Goal: Information Seeking & Learning: Learn about a topic

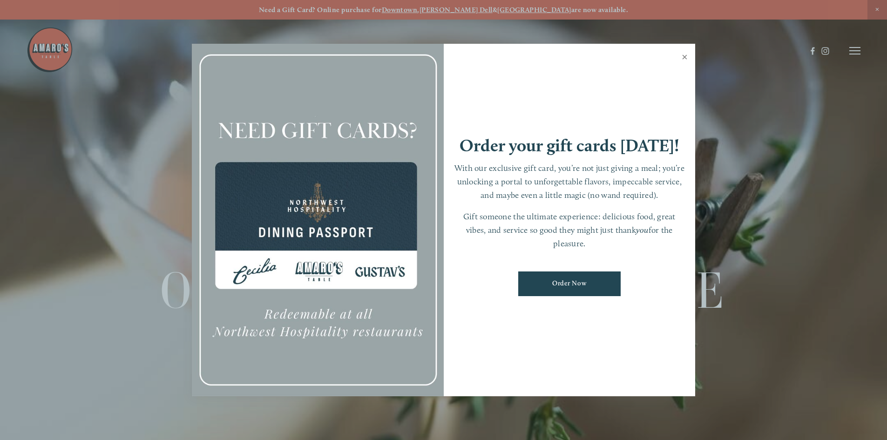
click at [682, 53] on link "Close" at bounding box center [685, 58] width 18 height 26
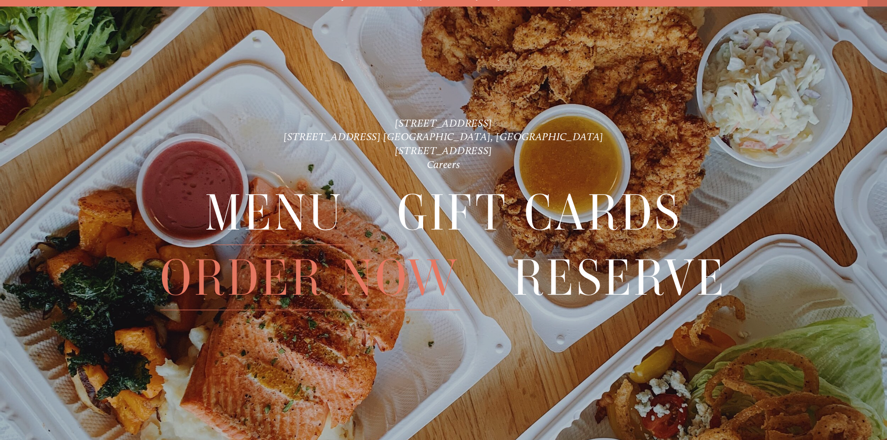
scroll to position [20, 0]
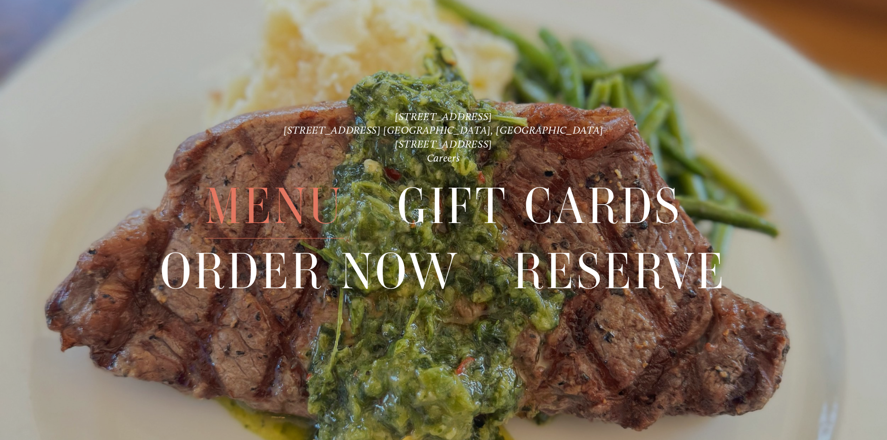
click at [263, 204] on span "Menu" at bounding box center [274, 207] width 139 height 64
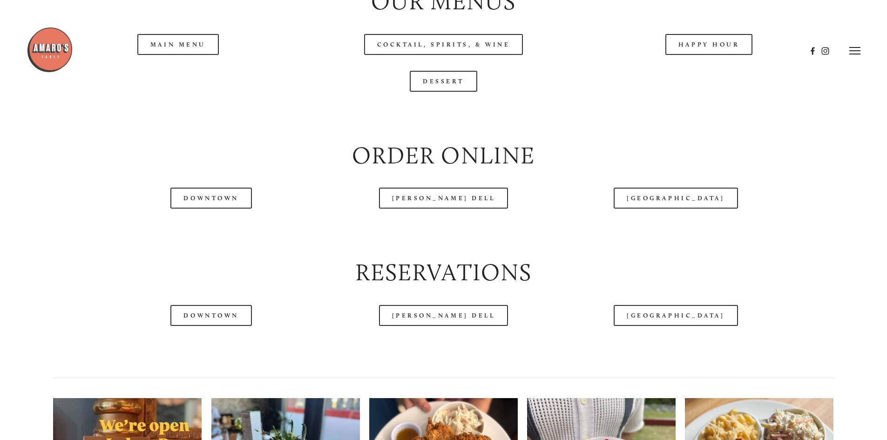
scroll to position [1118, 0]
click at [710, 79] on header "Menu Order Now Visit Gallery 0" at bounding box center [444, 51] width 834 height 102
drag, startPoint x: 695, startPoint y: 71, endPoint x: 674, endPoint y: 94, distance: 31.3
click at [695, 72] on div at bounding box center [417, 51] width 780 height 48
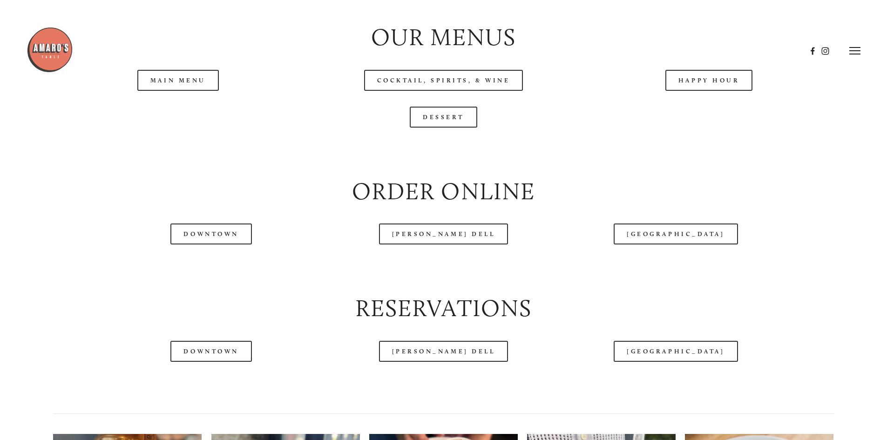
scroll to position [1025, 0]
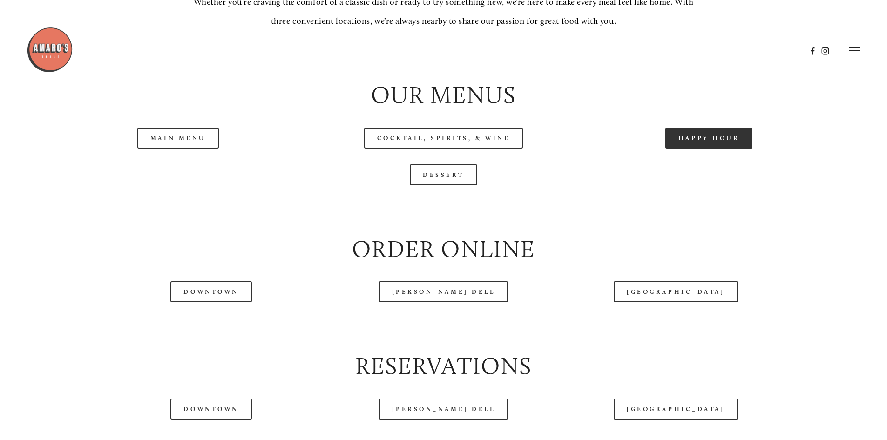
click at [705, 149] on link "Happy Hour" at bounding box center [710, 138] width 88 height 21
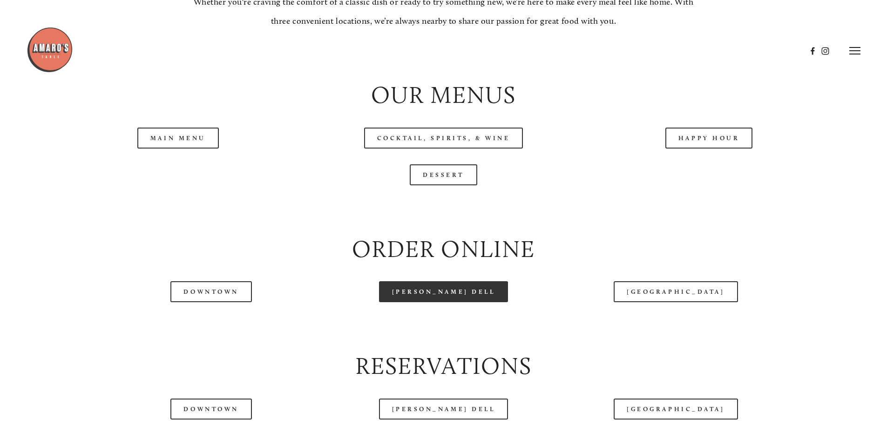
click at [434, 302] on link "[PERSON_NAME] Dell" at bounding box center [443, 291] width 129 height 21
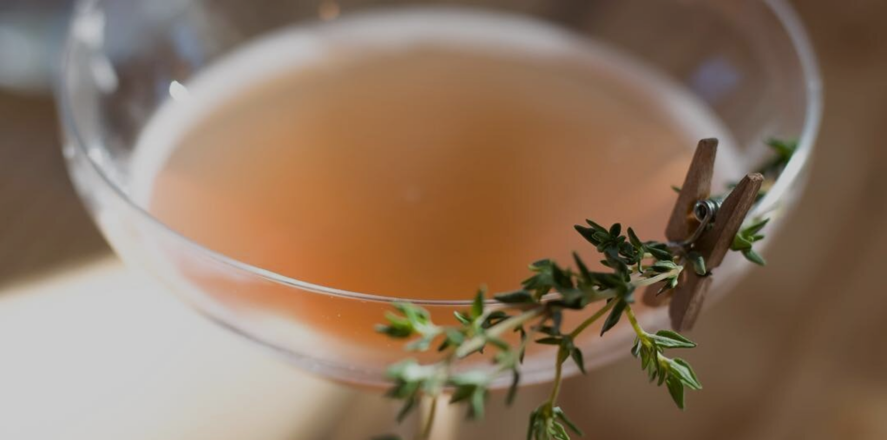
scroll to position [20, 0]
